Goal: Task Accomplishment & Management: Use online tool/utility

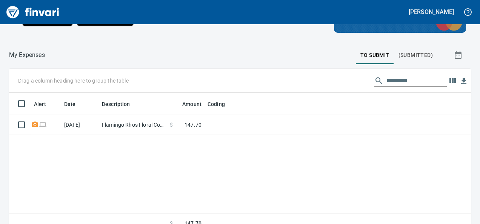
scroll to position [76, 0]
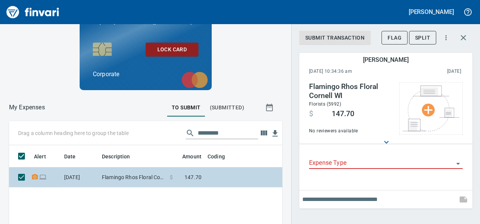
scroll to position [129, 256]
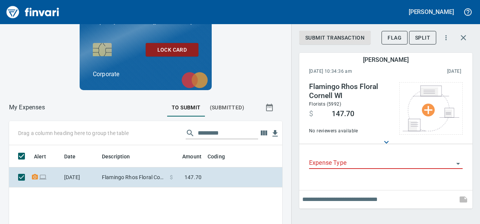
click at [459, 162] on icon "Open" at bounding box center [458, 163] width 9 height 9
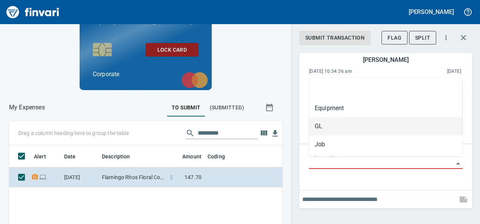
click at [329, 121] on li "GL" at bounding box center [386, 126] width 154 height 18
type input "**"
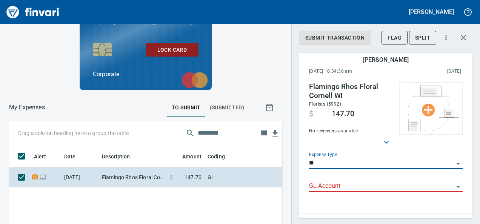
click at [322, 185] on input "GL Account" at bounding box center [381, 186] width 145 height 11
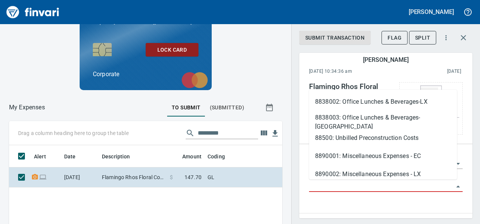
scroll to position [640, 0]
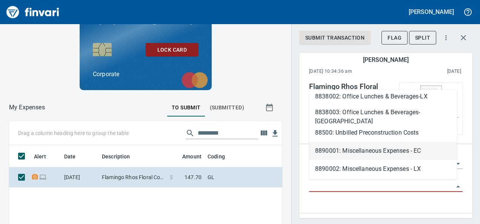
click at [354, 147] on li "8890001: Miscellaneous Expenses - EC" at bounding box center [383, 151] width 148 height 18
type input "**********"
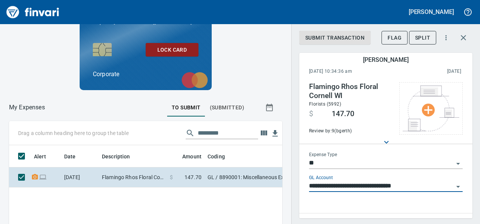
scroll to position [13, 0]
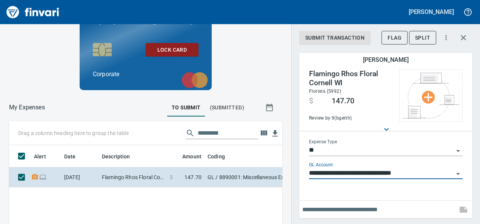
click at [312, 209] on input "text" at bounding box center [378, 210] width 152 height 12
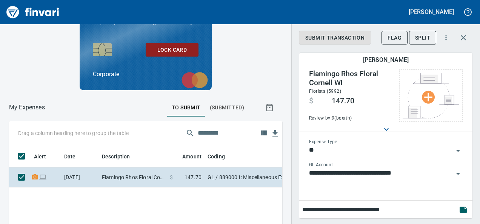
type input "**********"
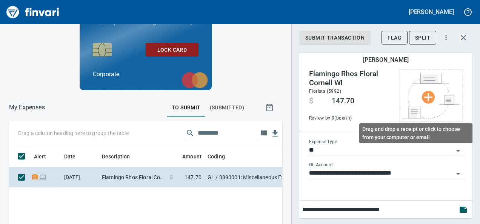
scroll to position [129, 256]
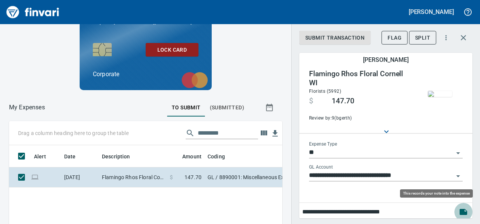
click at [460, 211] on icon "button" at bounding box center [464, 212] width 8 height 6
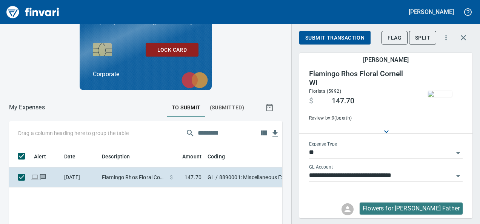
click at [309, 37] on span "Submit Transaction" at bounding box center [334, 37] width 59 height 9
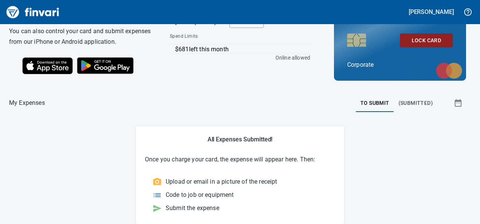
scroll to position [27, 0]
